Goal: Task Accomplishment & Management: Use online tool/utility

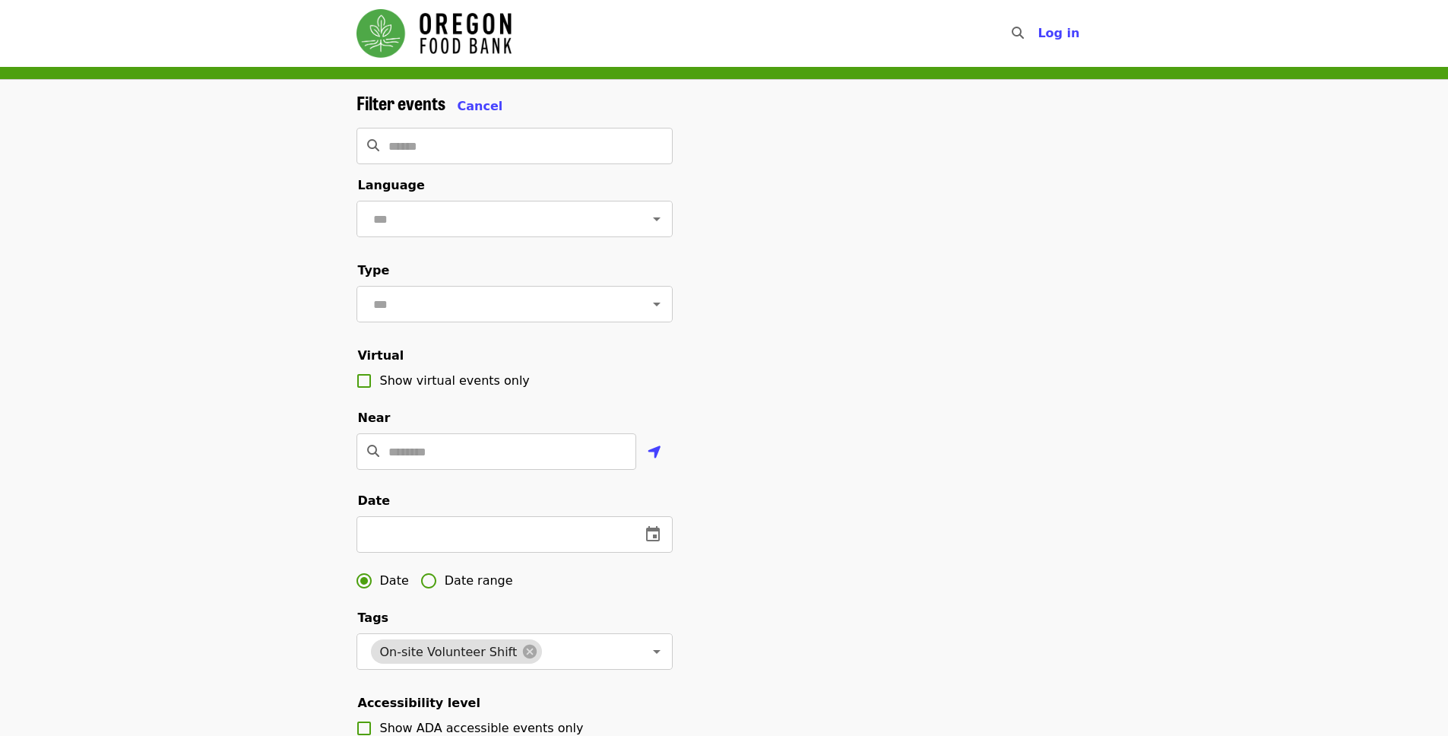
click at [468, 45] on img "Main navigation" at bounding box center [434, 33] width 155 height 49
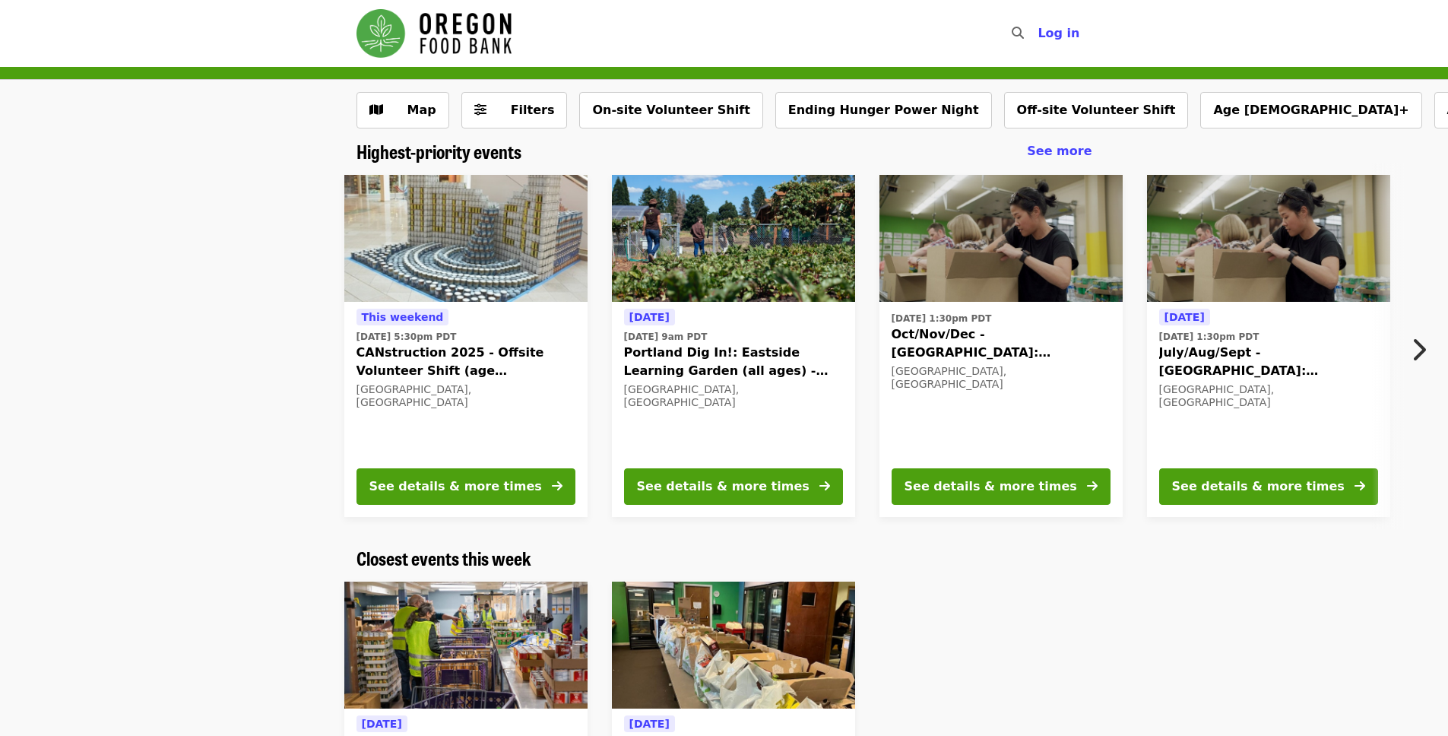
click at [454, 43] on img "Main navigation" at bounding box center [434, 33] width 155 height 49
click at [496, 107] on span "Filters" at bounding box center [525, 110] width 59 height 18
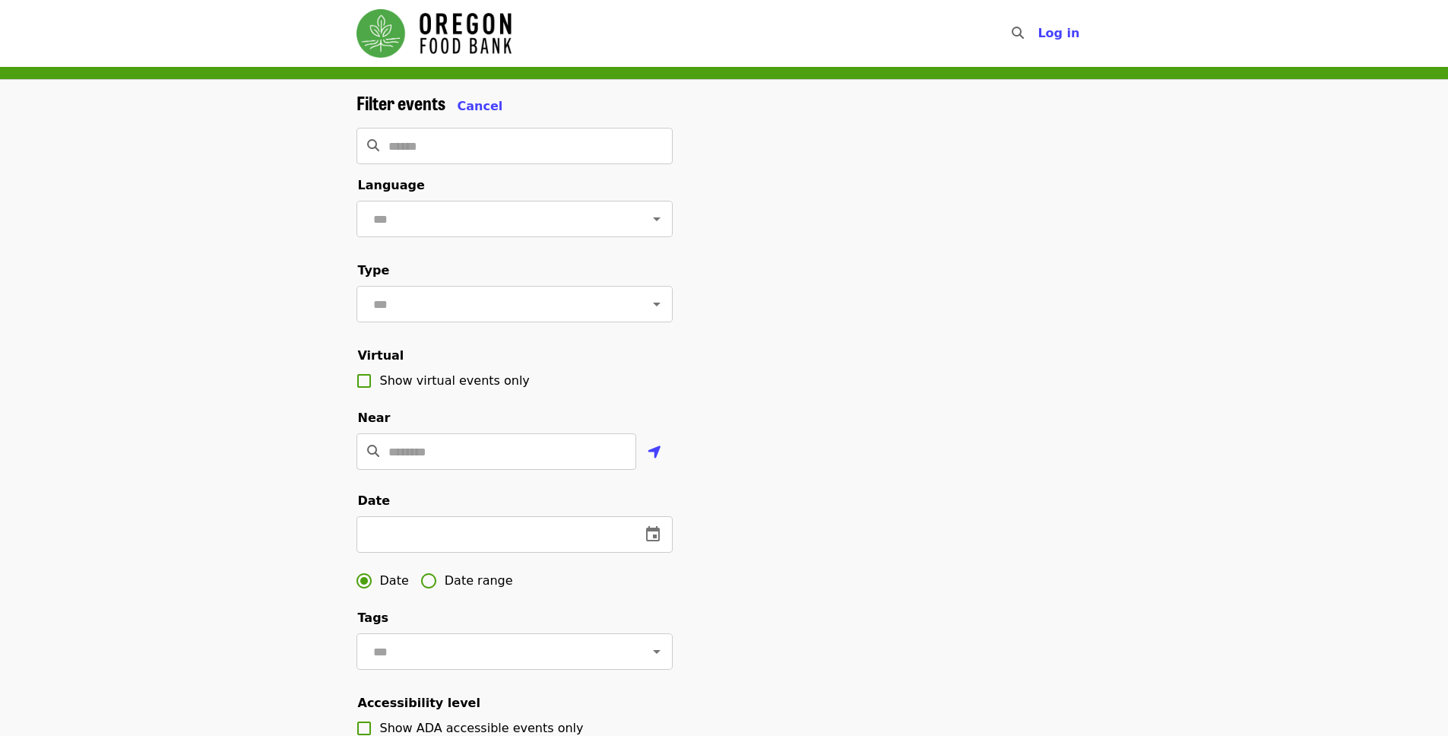
click at [385, 29] on img "Main navigation" at bounding box center [434, 33] width 155 height 49
click at [465, 39] on img "Main navigation" at bounding box center [434, 33] width 155 height 49
click at [435, 40] on img "Main navigation" at bounding box center [434, 33] width 155 height 49
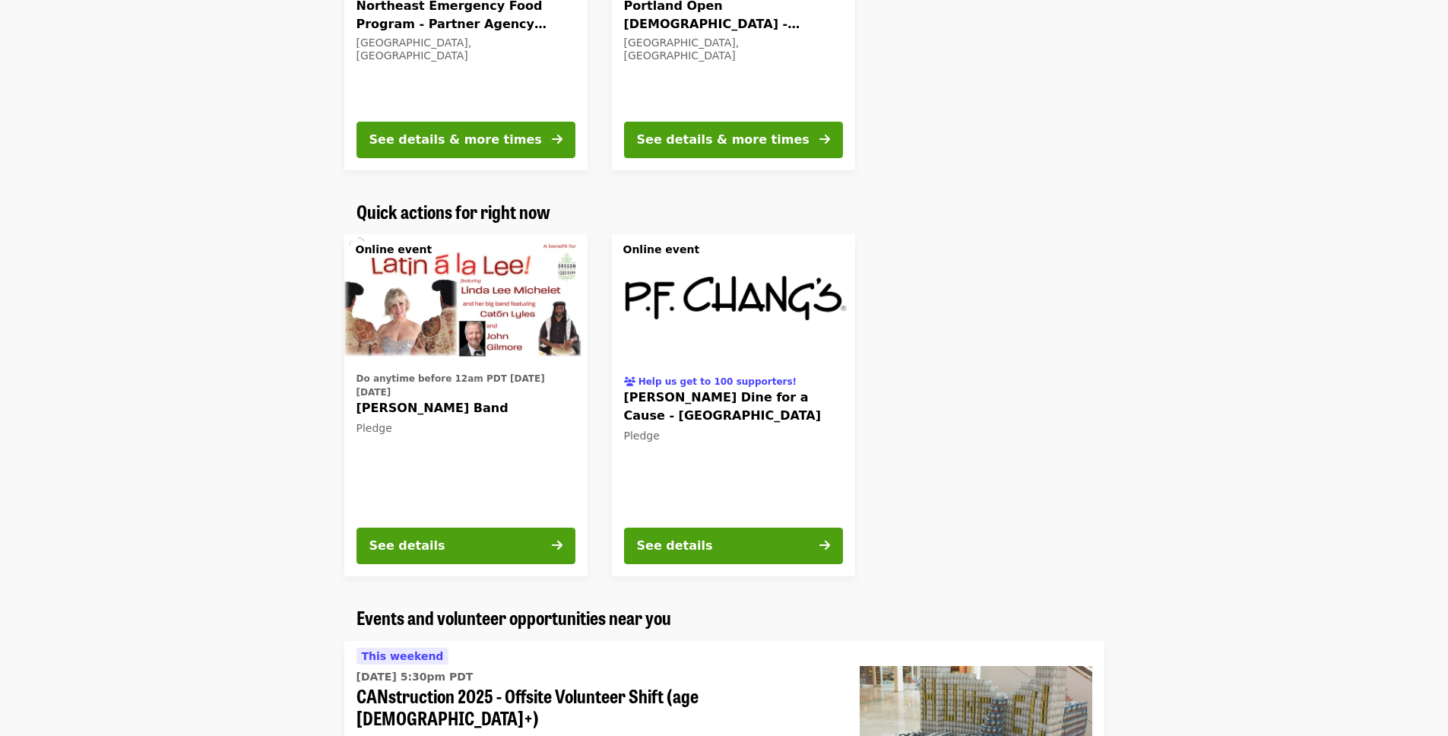
scroll to position [1045, 0]
